Goal: Navigation & Orientation: Find specific page/section

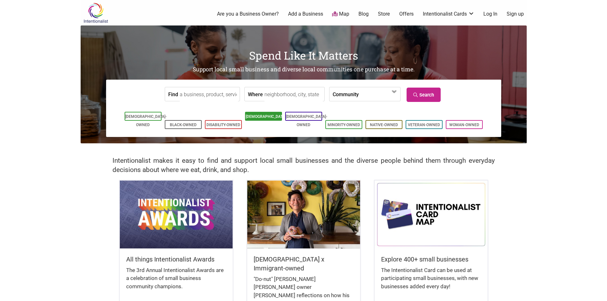
click at [273, 118] on link "[DEMOGRAPHIC_DATA]-Owned" at bounding box center [266, 120] width 41 height 13
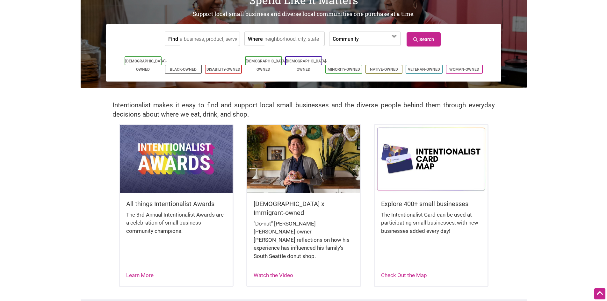
scroll to position [64, 0]
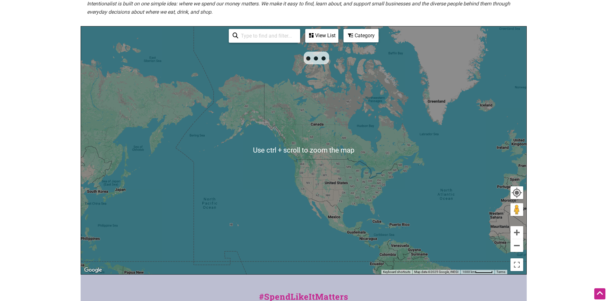
scroll to position [102, 0]
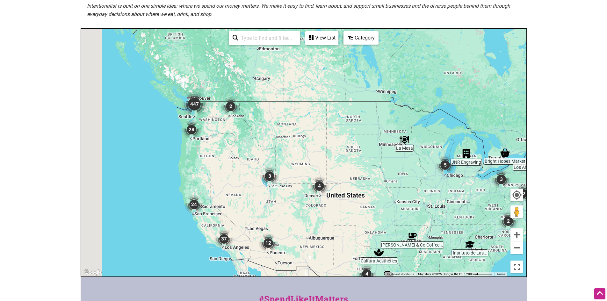
drag, startPoint x: 180, startPoint y: 120, endPoint x: 265, endPoint y: 189, distance: 109.2
click at [265, 189] on div "To navigate, press the arrow keys." at bounding box center [303, 153] width 445 height 248
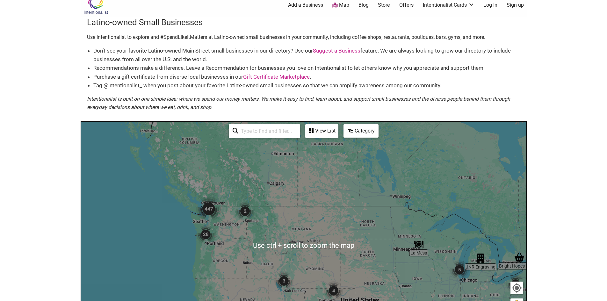
scroll to position [6, 0]
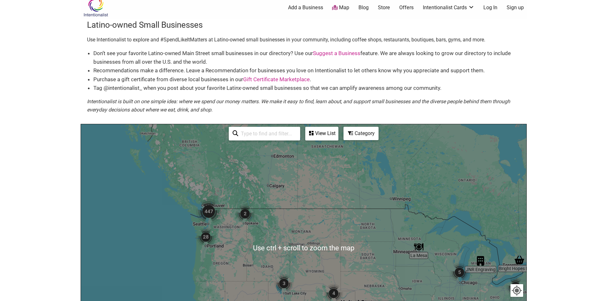
click at [205, 210] on img "447" at bounding box center [208, 211] width 25 height 25
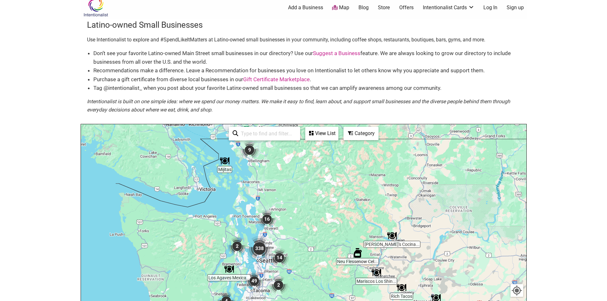
click at [258, 248] on img "338" at bounding box center [259, 248] width 25 height 25
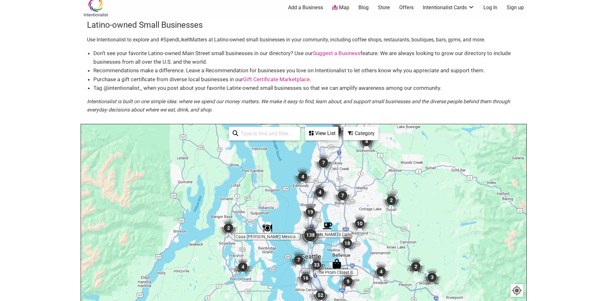
click at [309, 235] on img "138" at bounding box center [310, 234] width 25 height 25
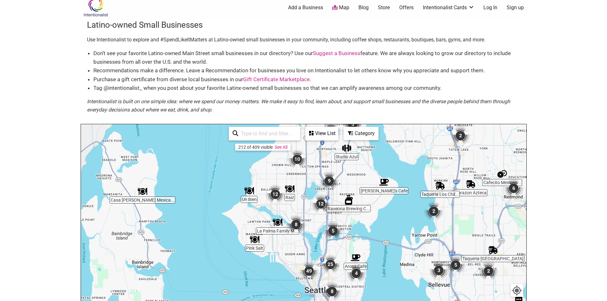
click at [317, 133] on div "View List" at bounding box center [322, 133] width 32 height 12
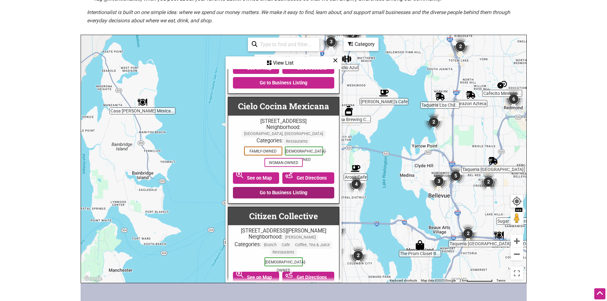
scroll to position [4174, 0]
